Goal: Information Seeking & Learning: Learn about a topic

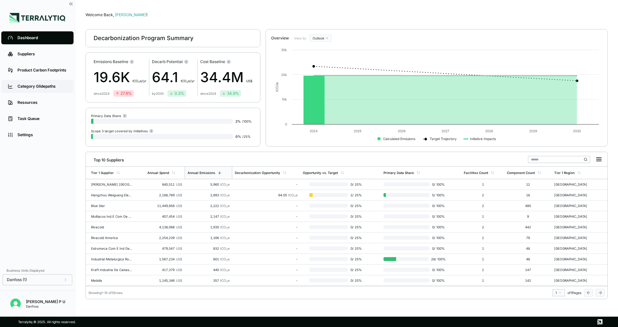
click at [41, 88] on div "Category Glidepaths" at bounding box center [42, 86] width 50 height 5
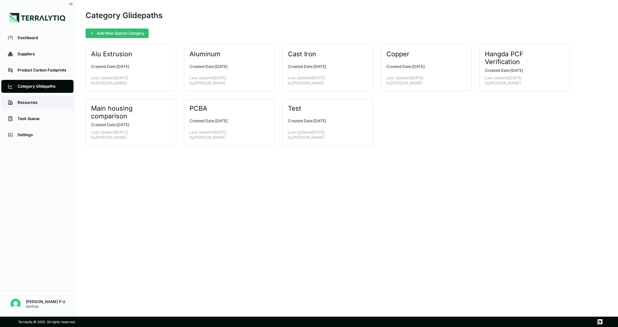
click at [37, 103] on div "Resources" at bounding box center [42, 102] width 50 height 5
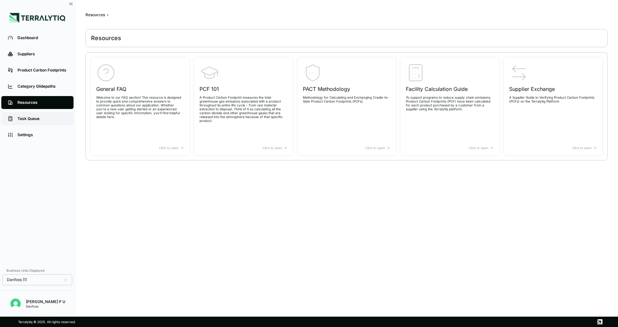
click at [30, 123] on link "Task Queue" at bounding box center [37, 118] width 72 height 13
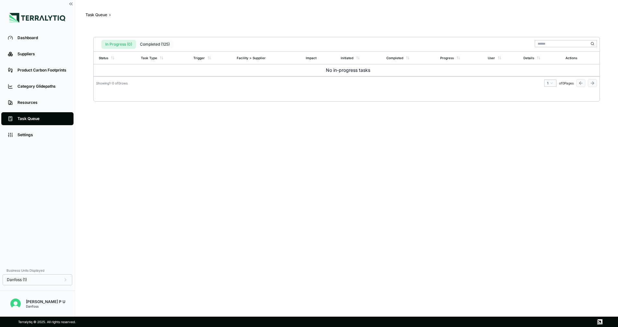
click at [157, 43] on button "Completed (125)" at bounding box center [155, 44] width 38 height 9
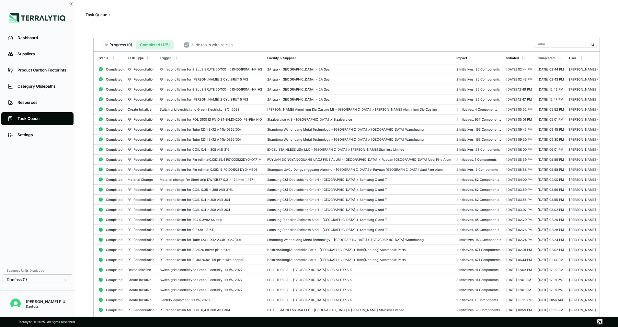
click at [110, 44] on button "In Progress (0)" at bounding box center [118, 44] width 35 height 9
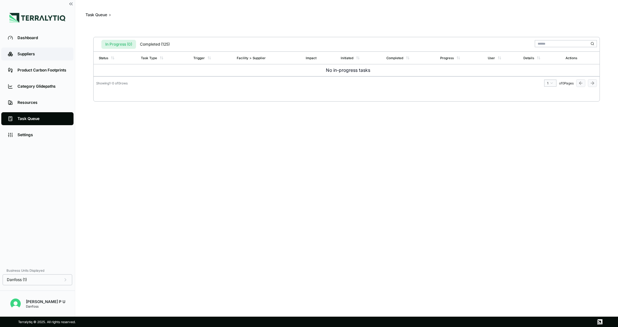
click at [36, 57] on link "Suppliers" at bounding box center [37, 54] width 72 height 13
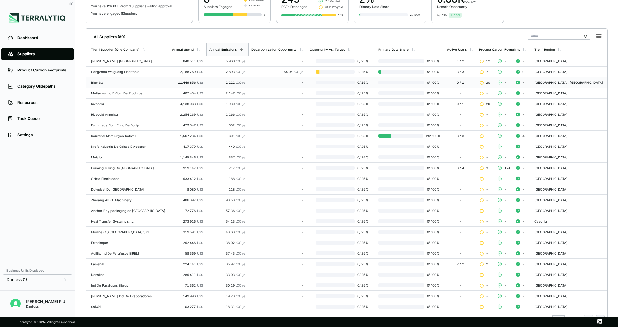
scroll to position [73, 0]
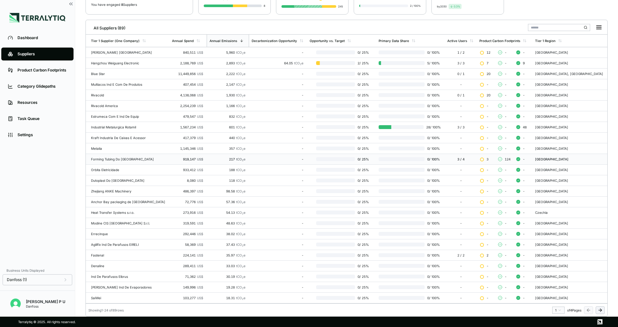
click at [207, 157] on td "217 tCO 2 e" at bounding box center [228, 159] width 42 height 11
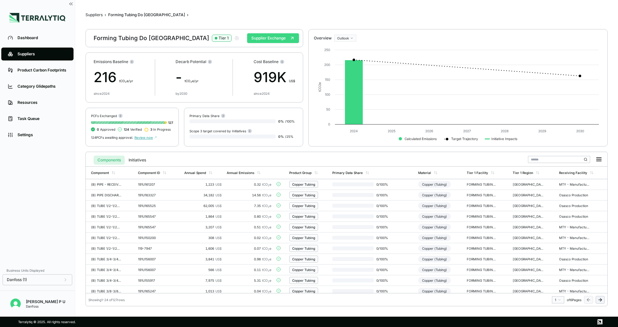
click at [281, 38] on button "Supplier Exchange" at bounding box center [273, 38] width 52 height 10
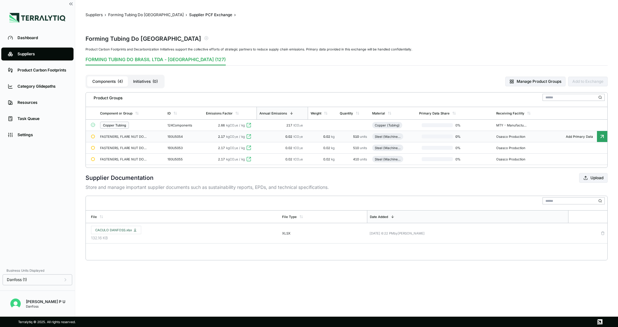
click at [292, 137] on span "0.02" at bounding box center [289, 137] width 8 height 4
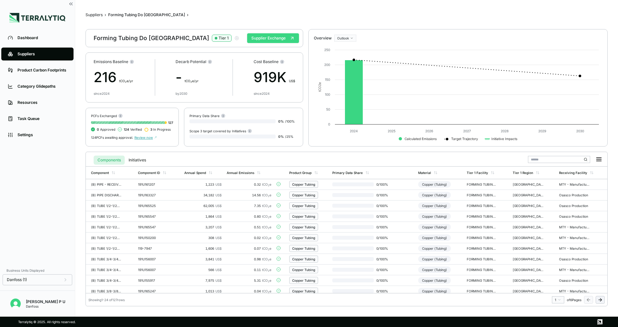
click at [255, 38] on button "Supplier Exchange" at bounding box center [273, 38] width 52 height 10
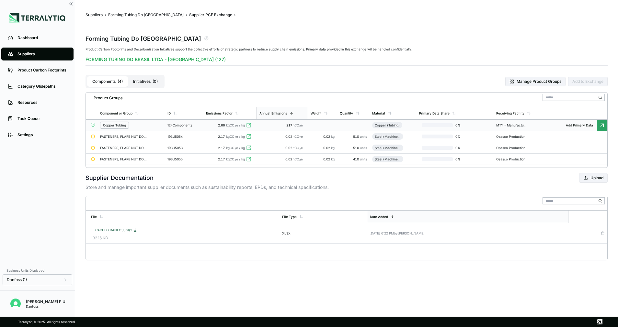
click at [421, 126] on div "0 %" at bounding box center [455, 125] width 72 height 4
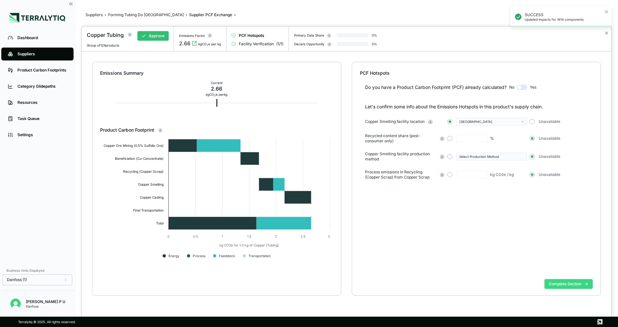
click at [558, 283] on button "Complete Section" at bounding box center [568, 284] width 48 height 10
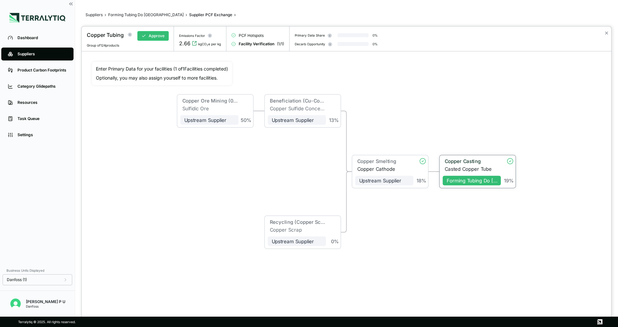
click at [447, 163] on div "Copper Casting" at bounding box center [470, 162] width 52 height 6
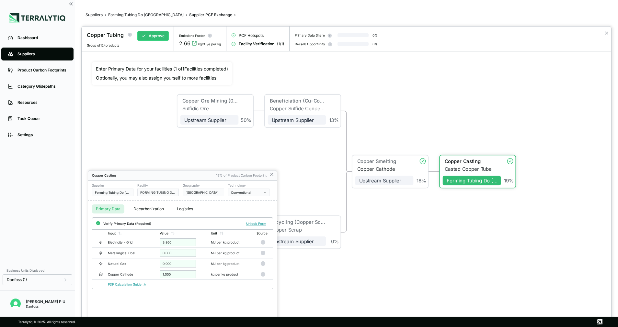
click at [143, 210] on button "Decarbonization" at bounding box center [148, 209] width 38 height 9
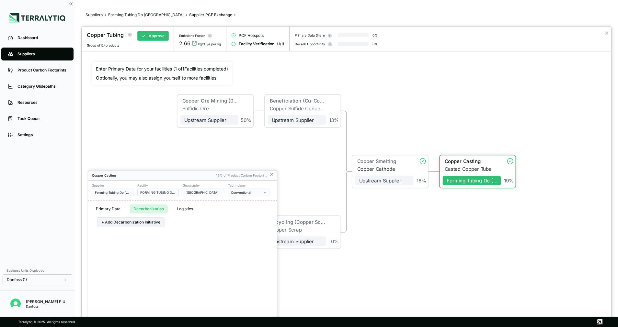
click at [107, 211] on button "Primary Data" at bounding box center [108, 209] width 32 height 9
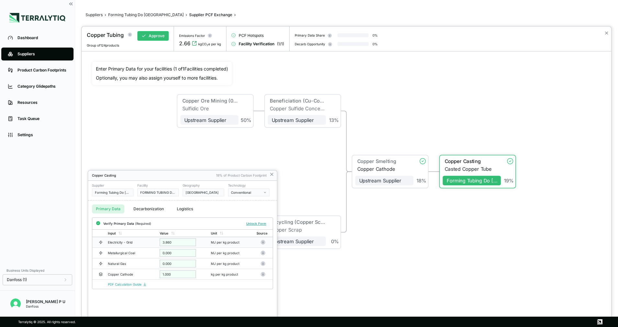
click at [123, 247] on td "Electricity - Grid" at bounding box center [131, 242] width 52 height 11
click at [144, 243] on div "Electricity - Grid" at bounding box center [128, 243] width 41 height 4
click at [265, 243] on icon at bounding box center [262, 242] width 5 height 5
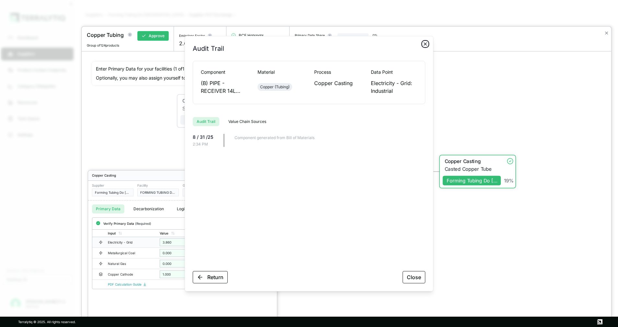
click at [423, 46] on icon "button" at bounding box center [424, 43] width 5 height 5
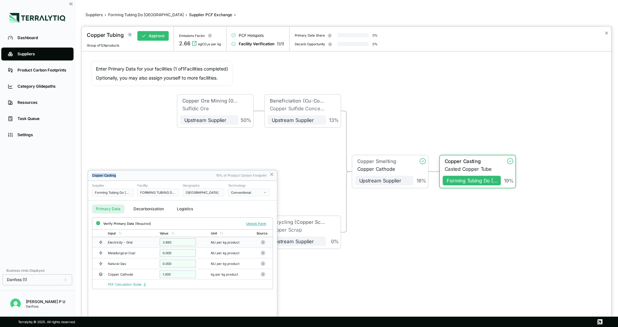
drag, startPoint x: 167, startPoint y: 176, endPoint x: 279, endPoint y: 154, distance: 114.1
click at [279, 327] on div "Copper Tubing Approve Group of 124 products Emissions Factor 2.66 kgCO 2 e per …" at bounding box center [309, 327] width 618 height 0
drag, startPoint x: 279, startPoint y: 154, endPoint x: 283, endPoint y: 163, distance: 9.6
click at [283, 327] on div "Copper Tubing Approve Group of 124 products Emissions Factor 2.66 kgCO 2 e per …" at bounding box center [309, 327] width 618 height 0
drag, startPoint x: 283, startPoint y: 163, endPoint x: 187, endPoint y: 174, distance: 96.5
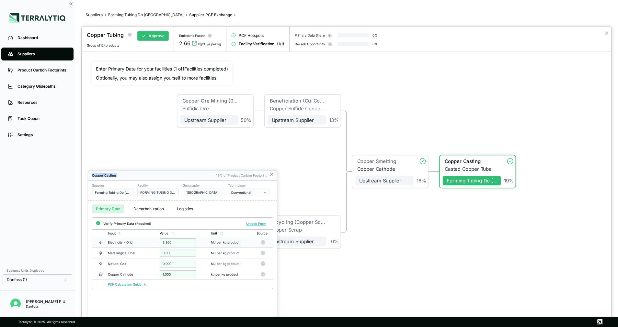
click at [187, 174] on div "Copper Casting" at bounding box center [152, 176] width 121 height 4
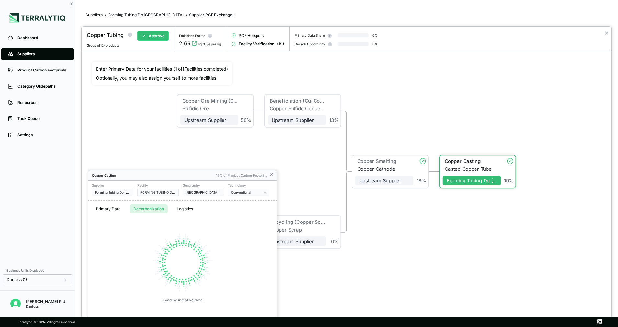
click at [138, 209] on button "Decarbonization" at bounding box center [148, 209] width 38 height 9
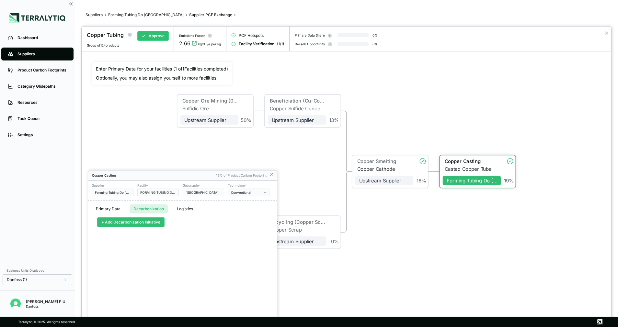
click at [121, 223] on button "+ Add Decarbonization Initiative" at bounding box center [130, 223] width 67 height 10
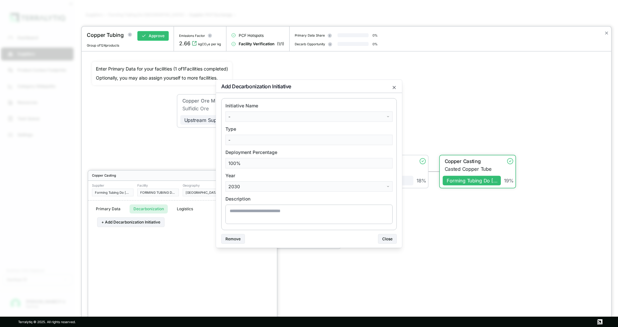
click at [364, 118] on body "Dashboard Suppliers Product Carbon Footprints Category Glidepaths Resources Tas…" at bounding box center [309, 163] width 618 height 327
click at [180, 241] on div at bounding box center [309, 163] width 618 height 327
click at [392, 85] on icon "button" at bounding box center [393, 87] width 5 height 5
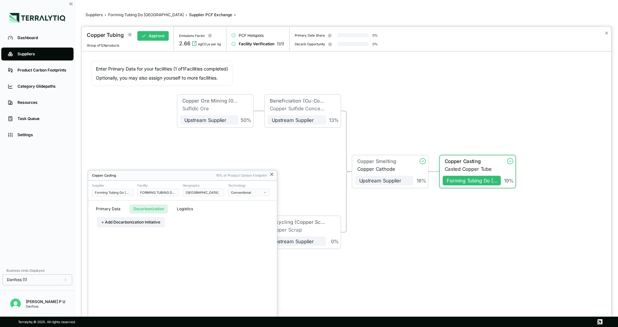
click at [271, 176] on icon at bounding box center [271, 174] width 5 height 5
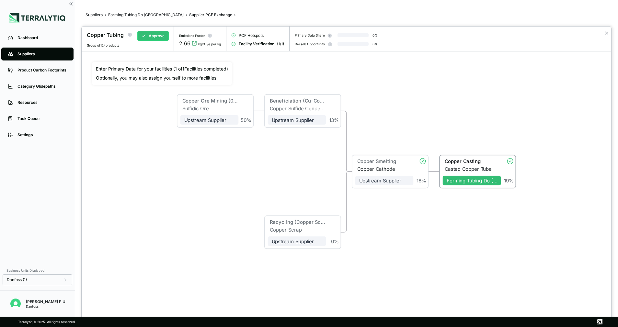
click at [129, 16] on div at bounding box center [309, 163] width 618 height 327
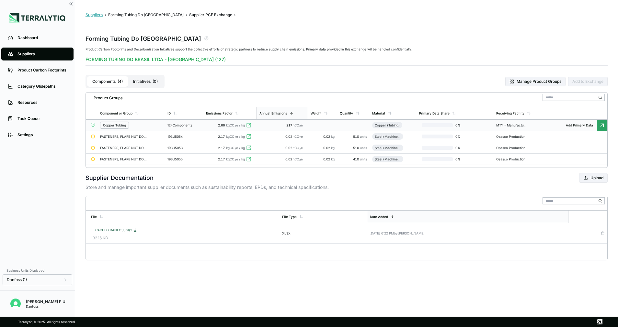
click at [99, 16] on button "Suppliers" at bounding box center [93, 14] width 17 height 5
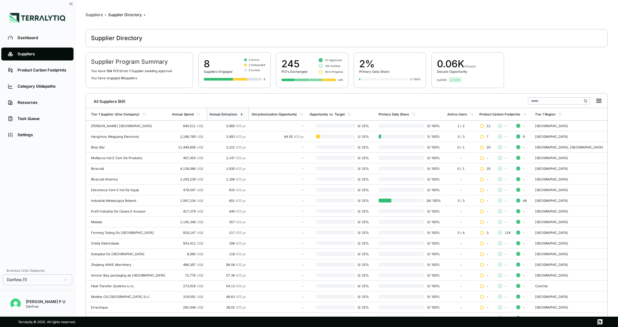
click at [330, 25] on main "Suppliers › Supplier Directory › Supplier Directory Supplier Program Summary Yo…" at bounding box center [346, 160] width 522 height 296
click at [115, 17] on div "Supplier Directory" at bounding box center [125, 14] width 34 height 5
click at [31, 66] on link "Product Carbon Footprints" at bounding box center [37, 70] width 72 height 13
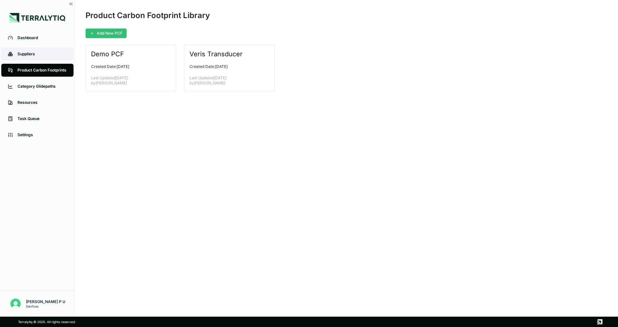
click at [35, 49] on link "Suppliers" at bounding box center [37, 54] width 72 height 13
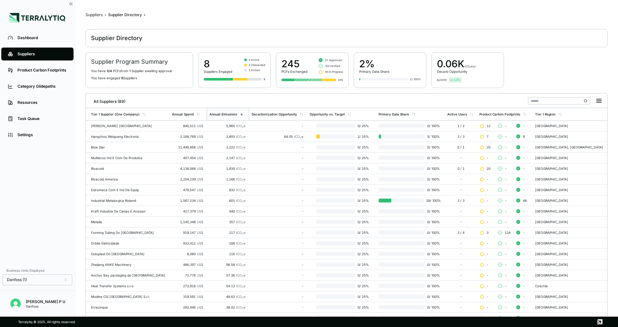
click at [169, 6] on main "Suppliers › Supplier Directory › Supplier Directory Supplier Program Summary Yo…" at bounding box center [346, 158] width 543 height 317
